Goal: Understand process/instructions

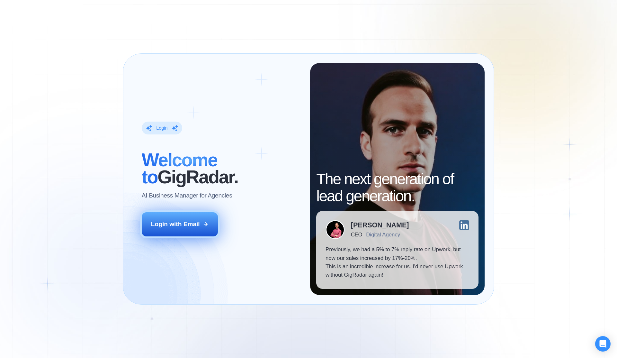
click at [208, 222] on icon at bounding box center [206, 224] width 6 height 6
